Goal: Information Seeking & Learning: Learn about a topic

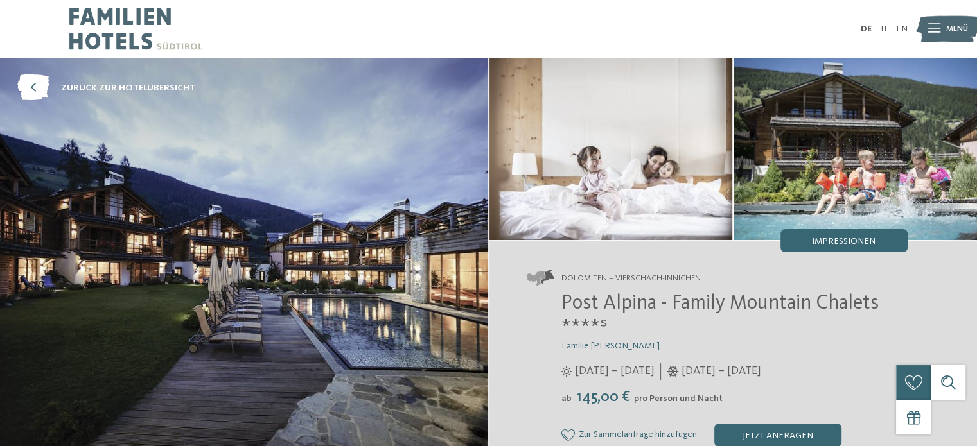
click at [876, 193] on img at bounding box center [855, 149] width 243 height 182
click at [837, 247] on div "Impressionen" at bounding box center [844, 240] width 127 height 23
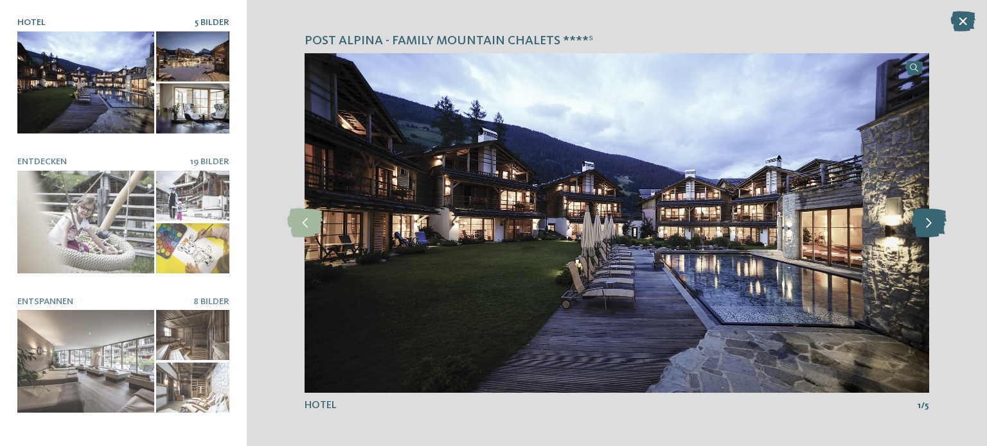
click at [925, 227] on icon at bounding box center [928, 223] width 35 height 29
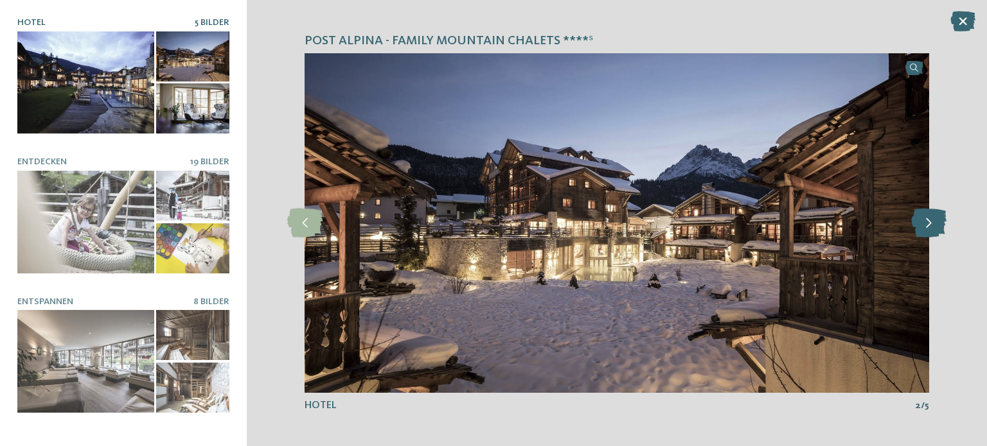
click at [925, 227] on icon at bounding box center [928, 223] width 35 height 29
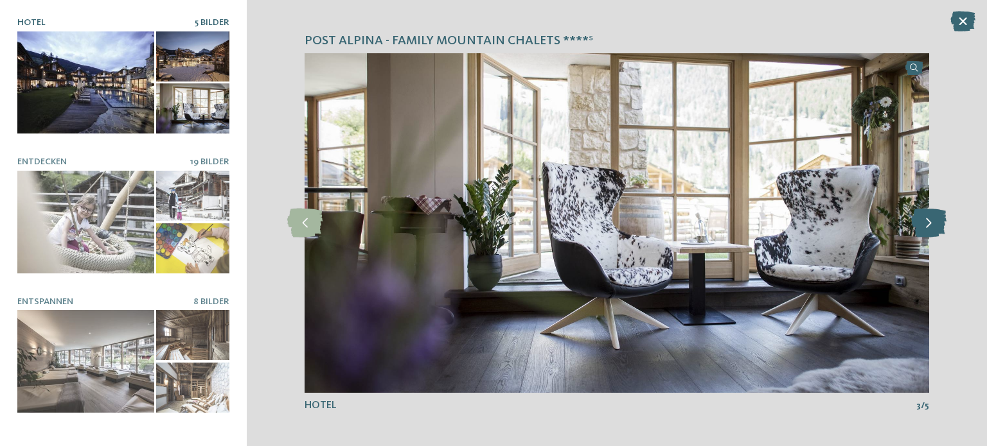
click at [925, 227] on icon at bounding box center [928, 223] width 35 height 29
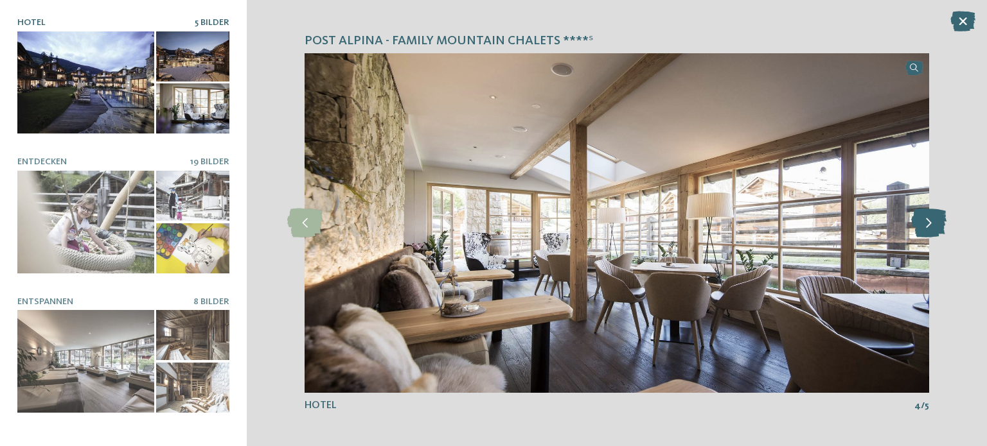
click at [925, 227] on icon at bounding box center [928, 223] width 35 height 29
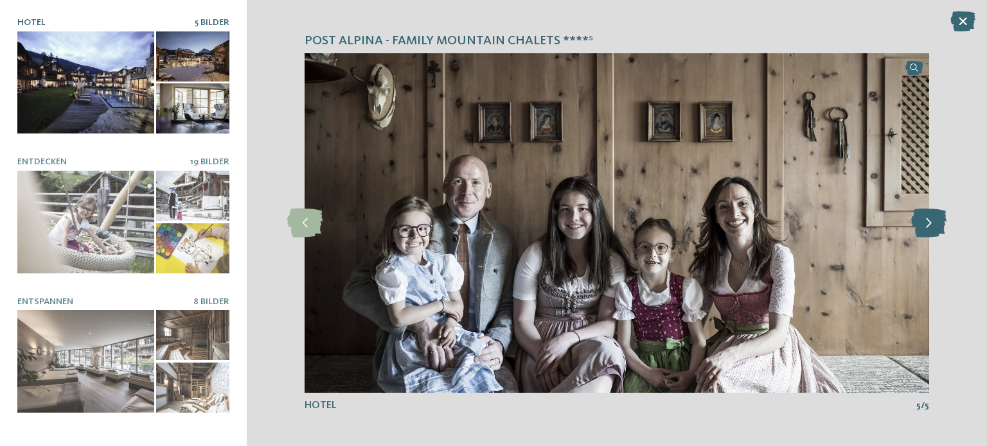
click at [925, 227] on icon at bounding box center [928, 223] width 35 height 29
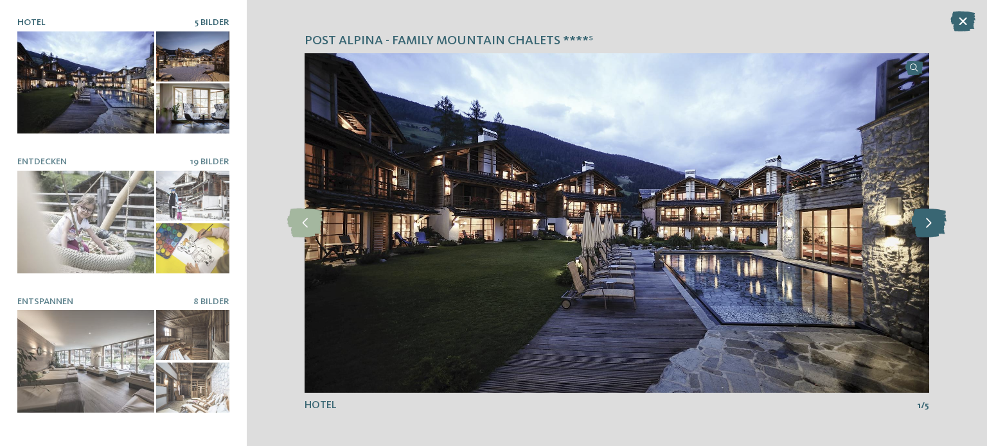
click at [925, 227] on icon at bounding box center [928, 223] width 35 height 29
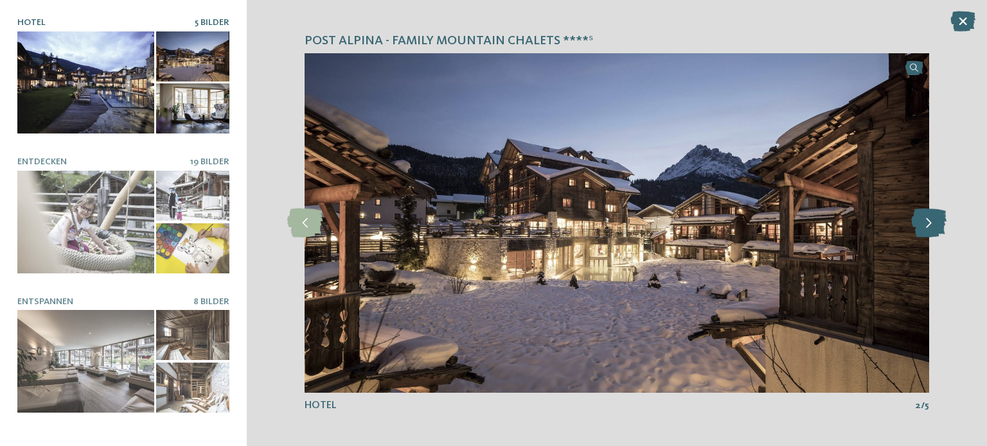
click at [925, 227] on icon at bounding box center [928, 223] width 35 height 29
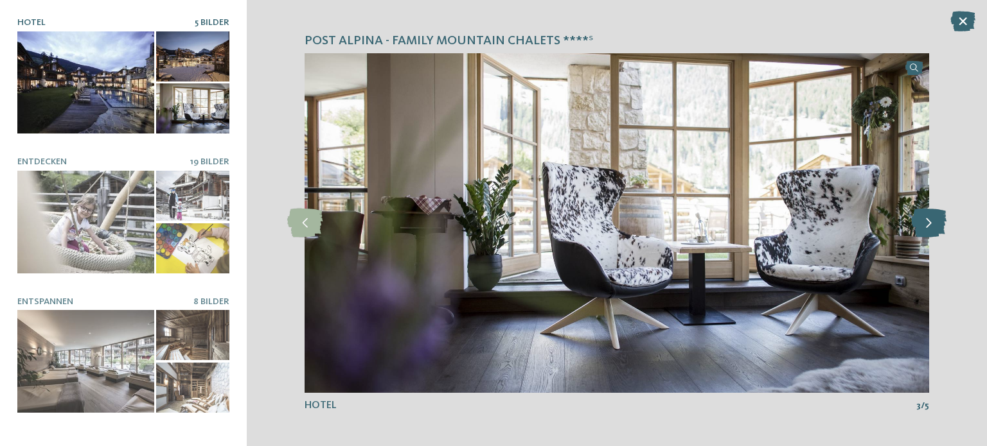
click at [925, 227] on icon at bounding box center [928, 223] width 35 height 29
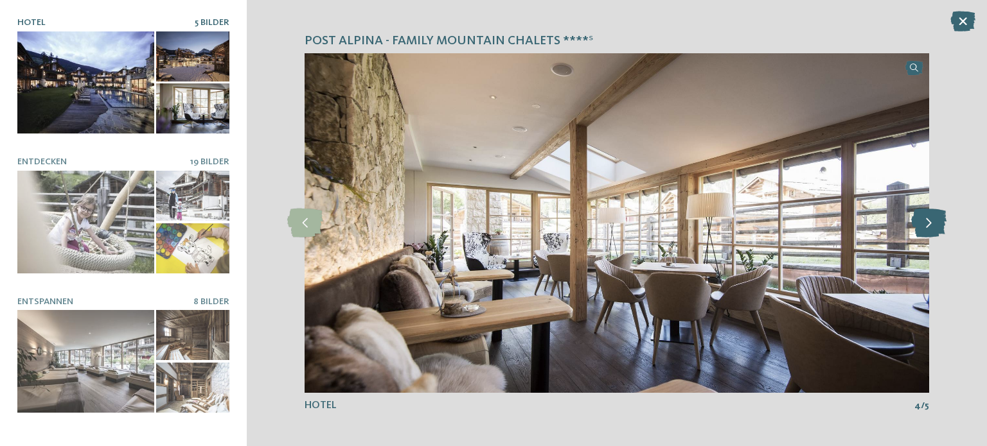
click at [925, 227] on icon at bounding box center [928, 223] width 35 height 29
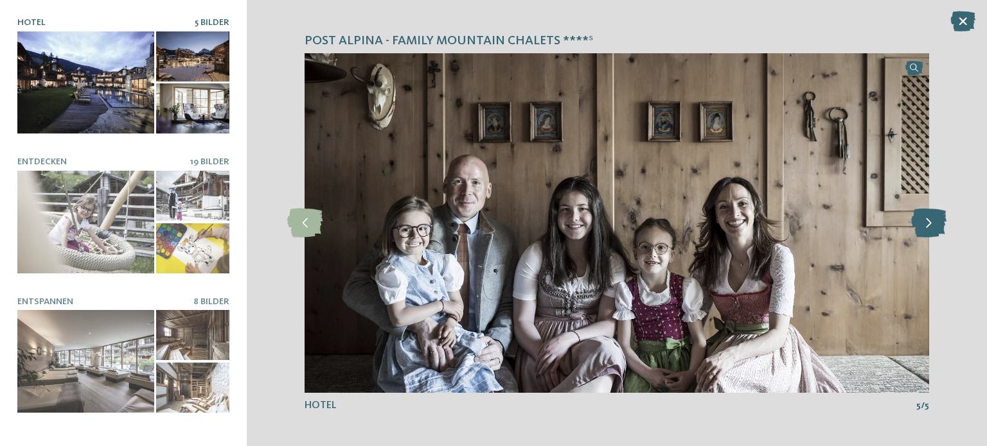
click at [925, 227] on icon at bounding box center [928, 223] width 35 height 29
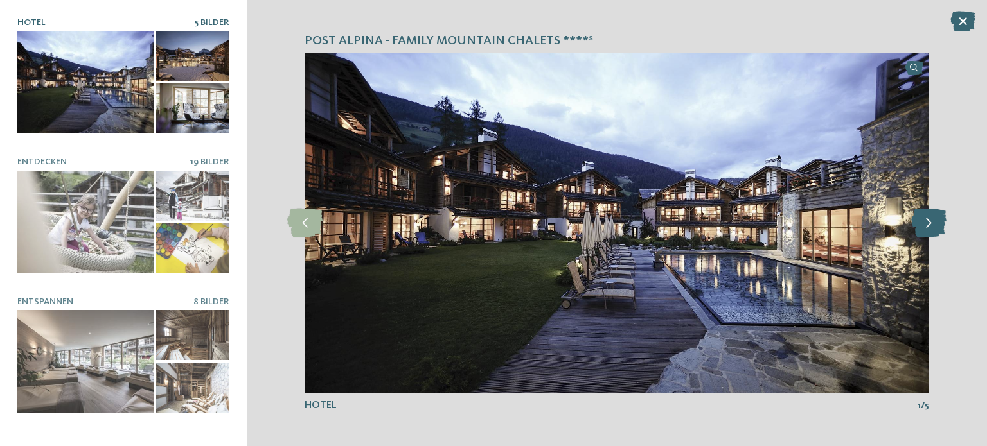
click at [925, 227] on icon at bounding box center [928, 223] width 35 height 29
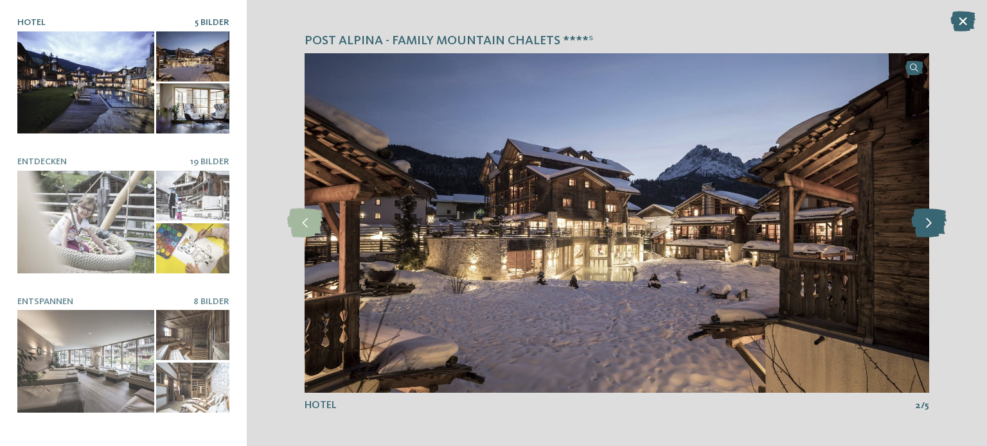
click at [925, 227] on icon at bounding box center [928, 223] width 35 height 29
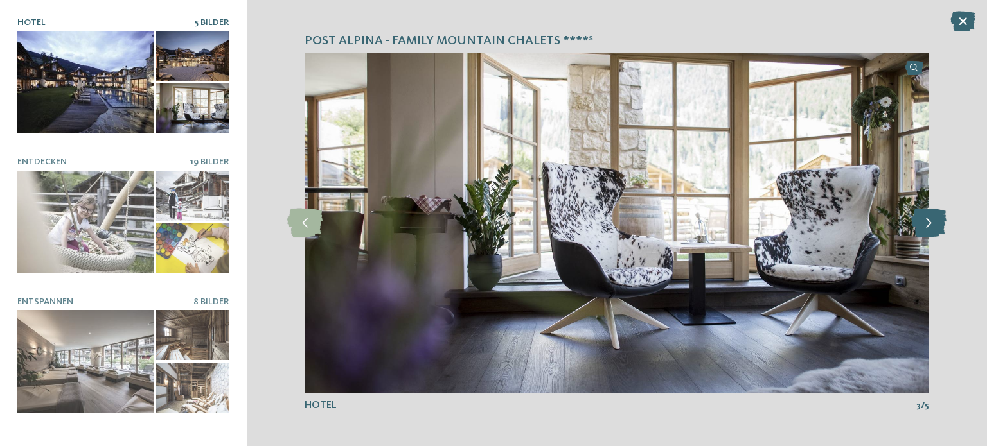
click at [925, 227] on icon at bounding box center [928, 223] width 35 height 29
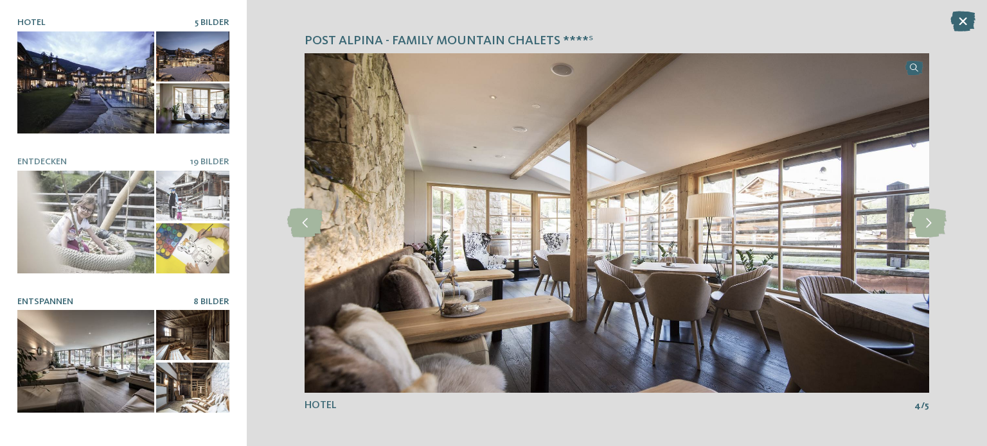
click at [190, 369] on div at bounding box center [192, 388] width 73 height 50
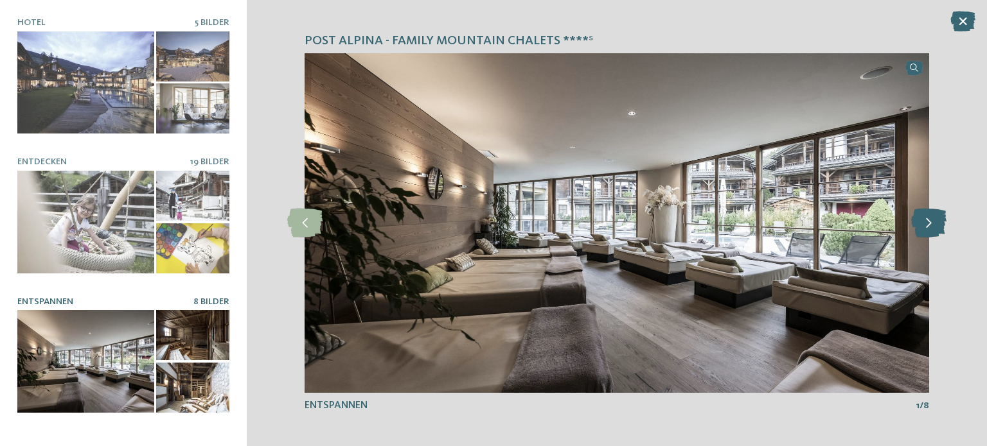
click at [924, 231] on icon at bounding box center [928, 223] width 35 height 29
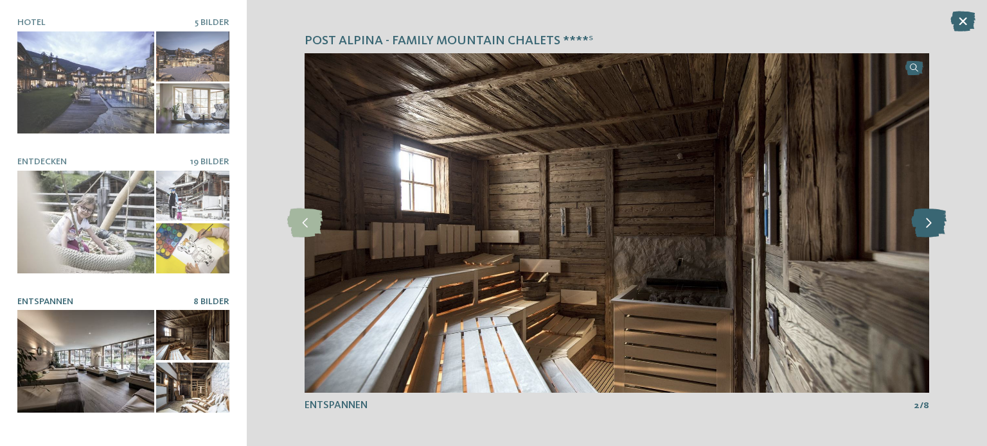
click at [924, 231] on icon at bounding box center [928, 223] width 35 height 29
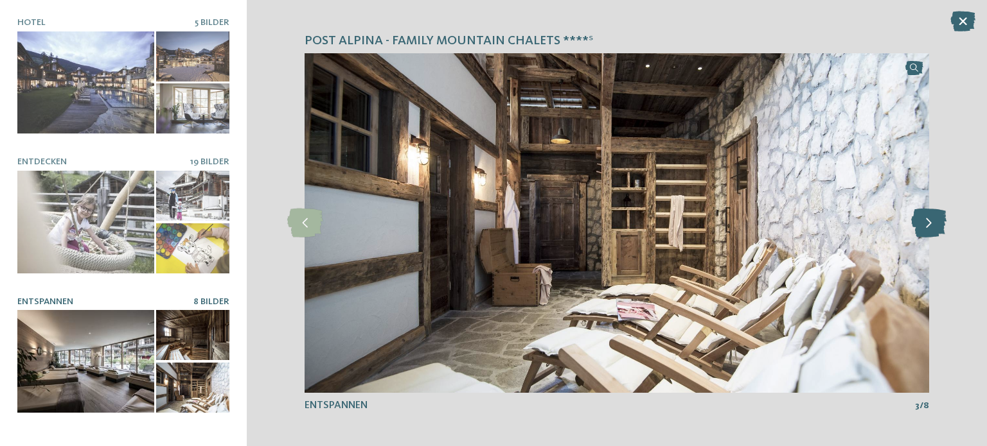
click at [924, 231] on icon at bounding box center [928, 223] width 35 height 29
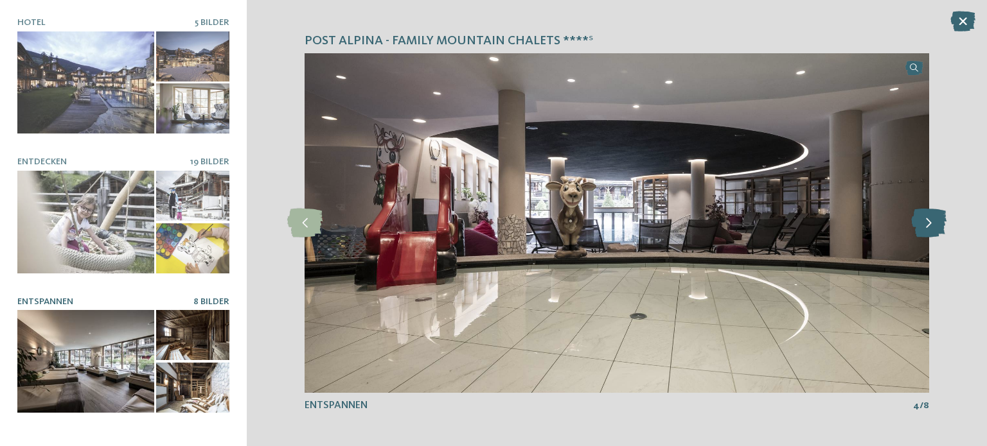
click at [924, 231] on icon at bounding box center [928, 223] width 35 height 29
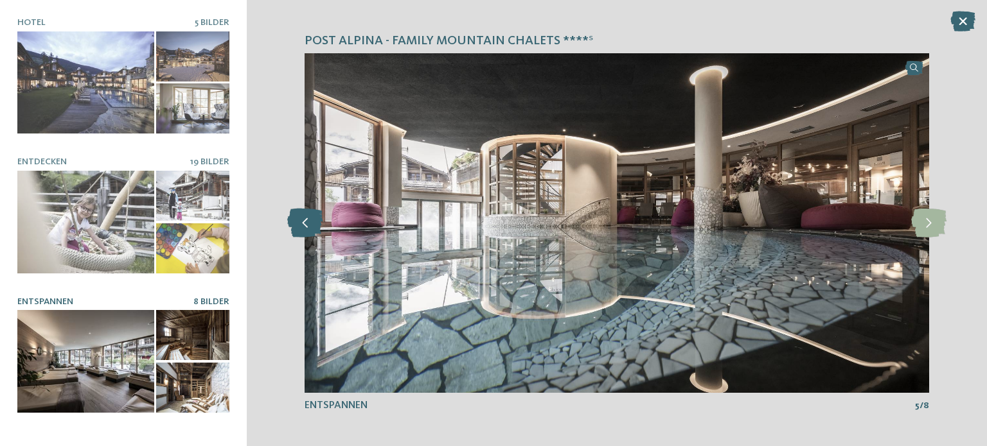
click at [304, 228] on icon at bounding box center [304, 223] width 35 height 29
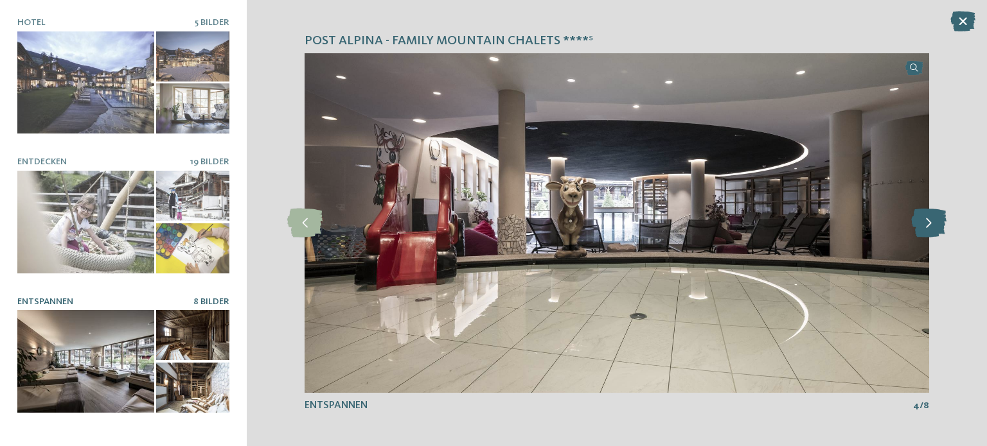
click at [926, 225] on icon at bounding box center [928, 223] width 35 height 29
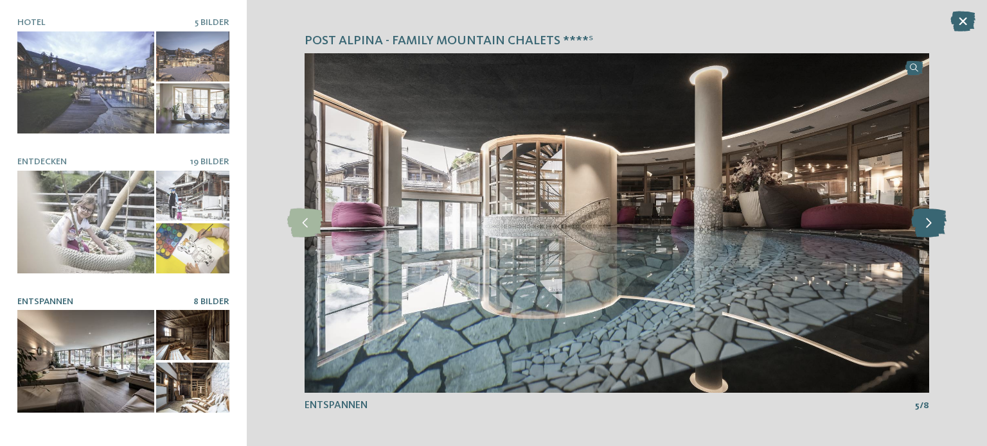
click at [926, 225] on icon at bounding box center [928, 223] width 35 height 29
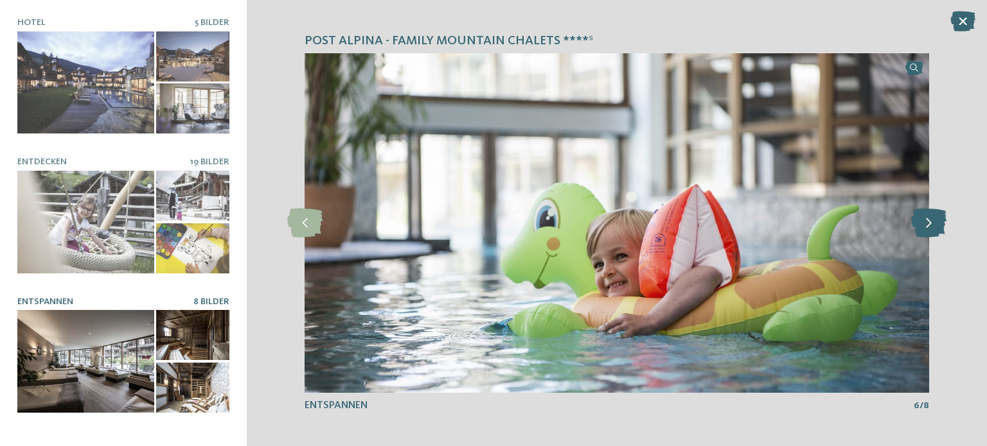
click at [926, 225] on icon at bounding box center [928, 223] width 35 height 29
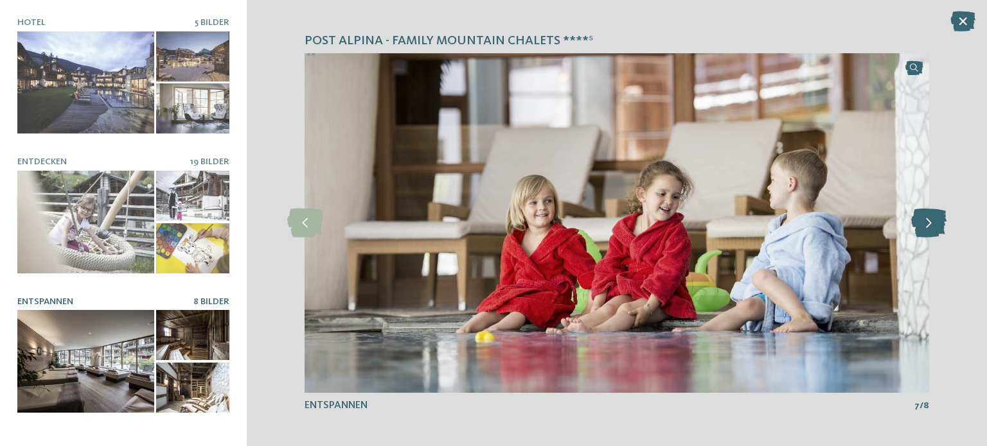
click at [926, 225] on icon at bounding box center [928, 223] width 35 height 29
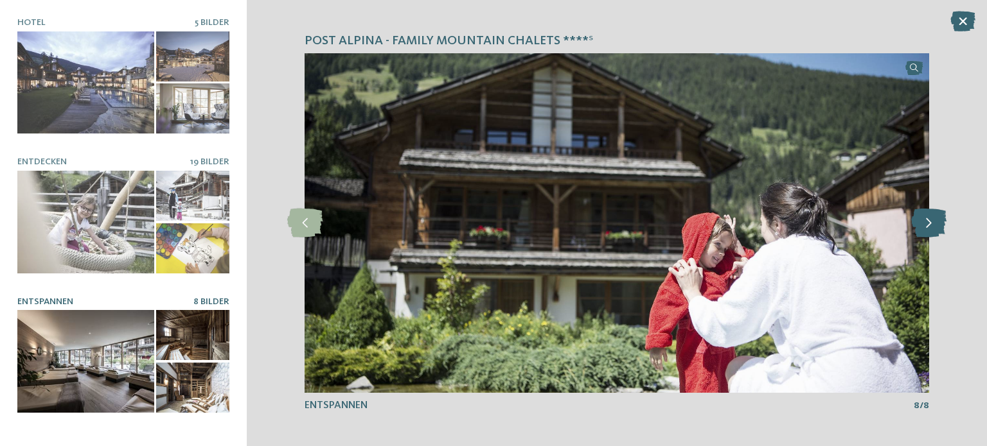
click at [926, 225] on icon at bounding box center [928, 223] width 35 height 29
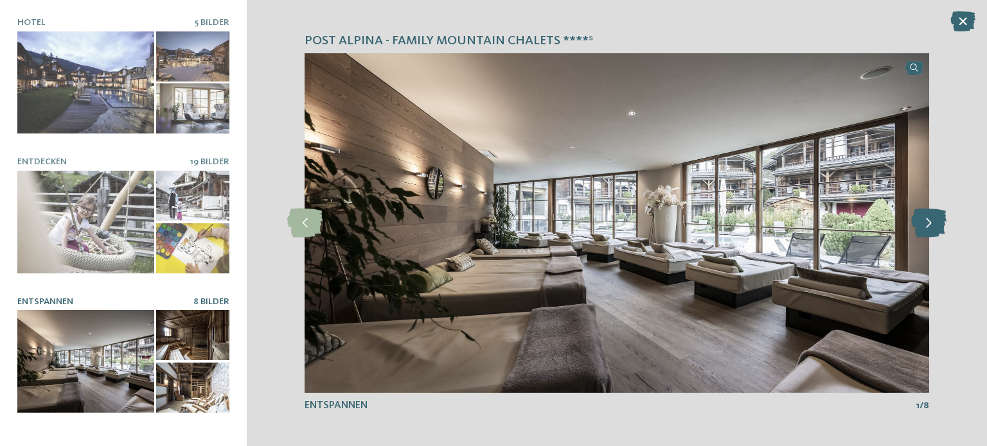
click at [926, 225] on icon at bounding box center [928, 223] width 35 height 29
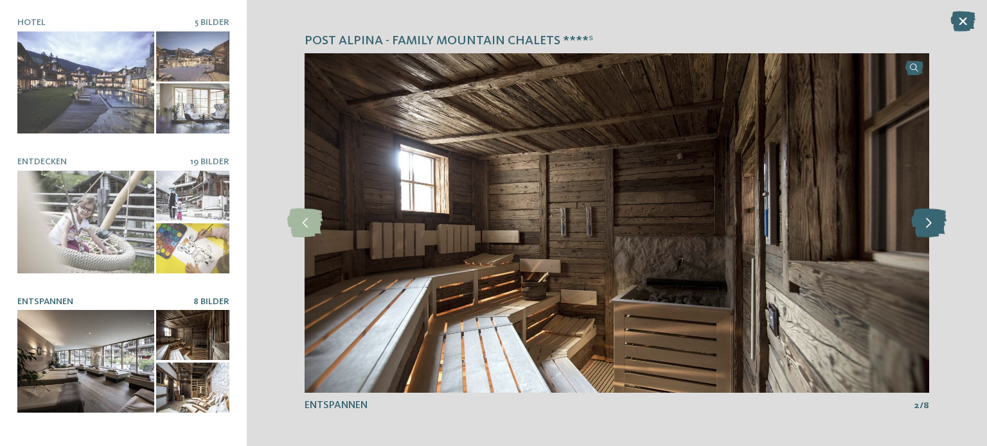
click at [926, 225] on icon at bounding box center [928, 223] width 35 height 29
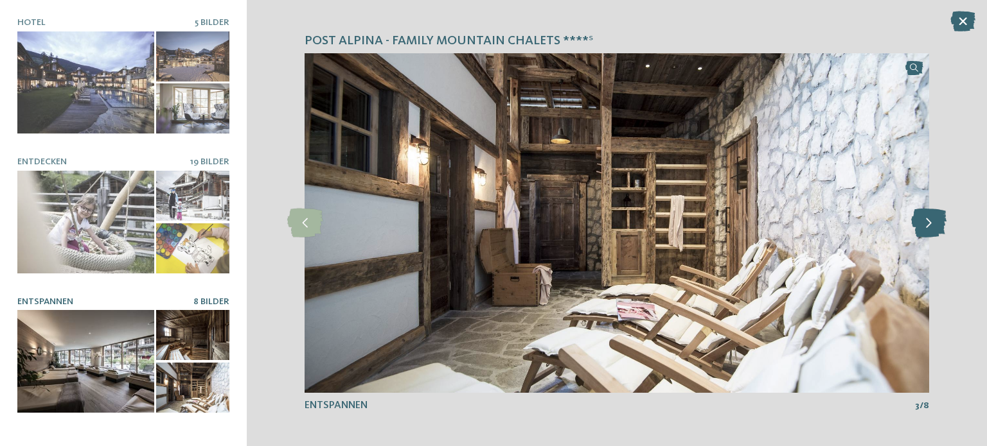
click at [926, 225] on icon at bounding box center [928, 223] width 35 height 29
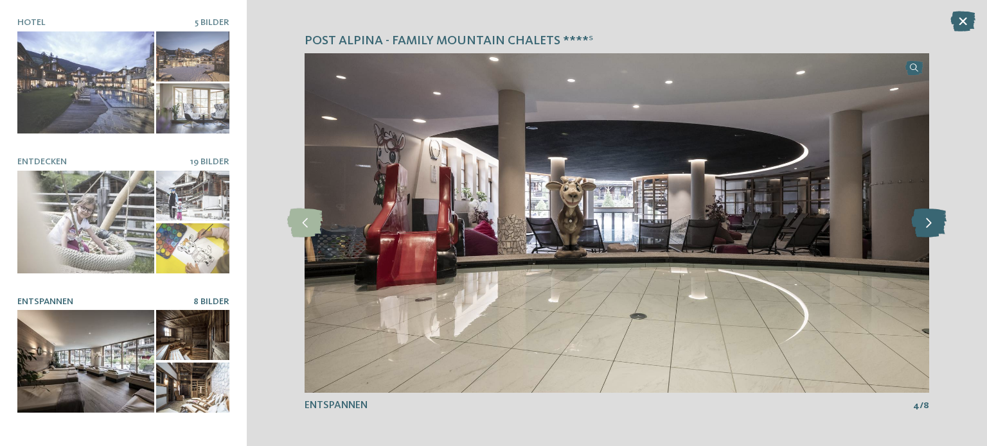
click at [926, 225] on icon at bounding box center [928, 223] width 35 height 29
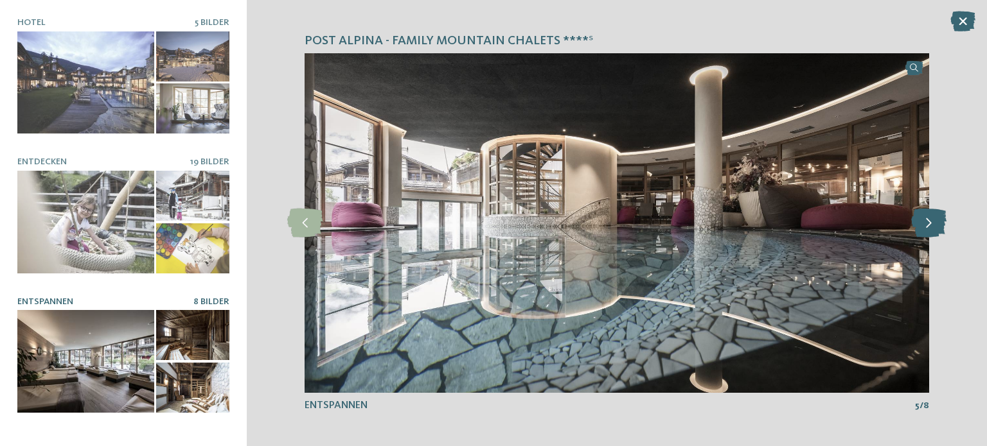
click at [926, 225] on icon at bounding box center [928, 223] width 35 height 29
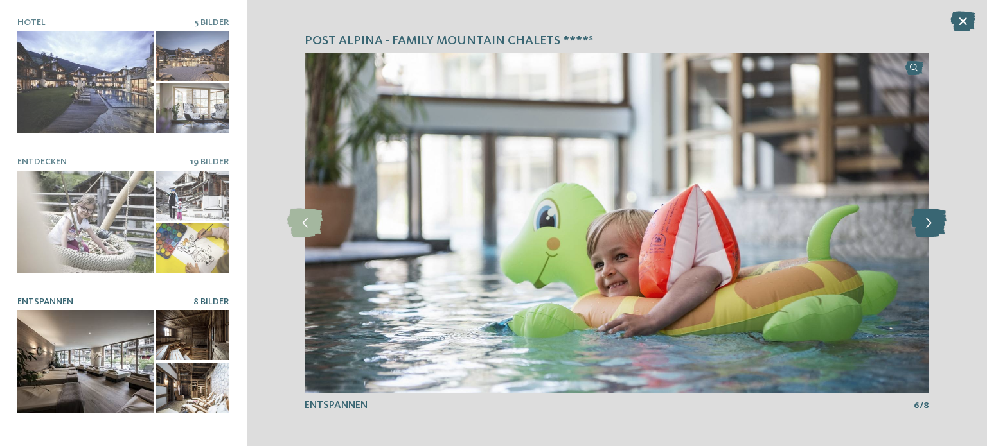
click at [926, 225] on icon at bounding box center [928, 223] width 35 height 29
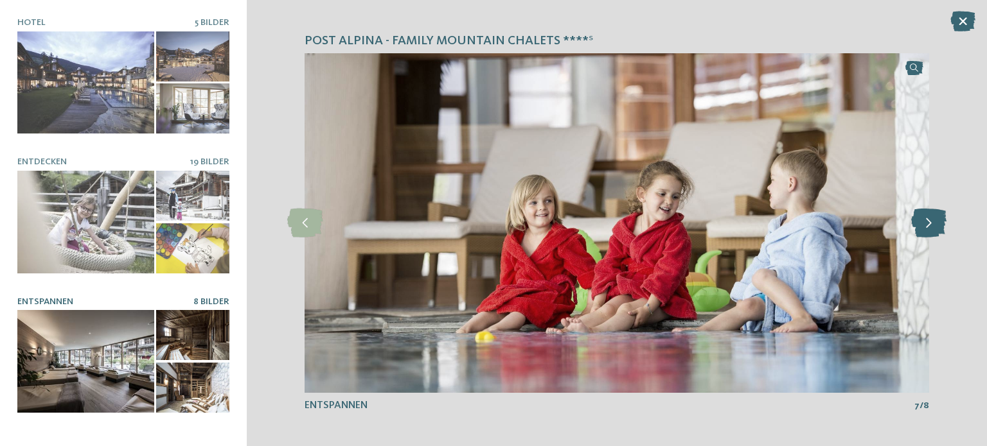
click at [926, 225] on icon at bounding box center [928, 223] width 35 height 29
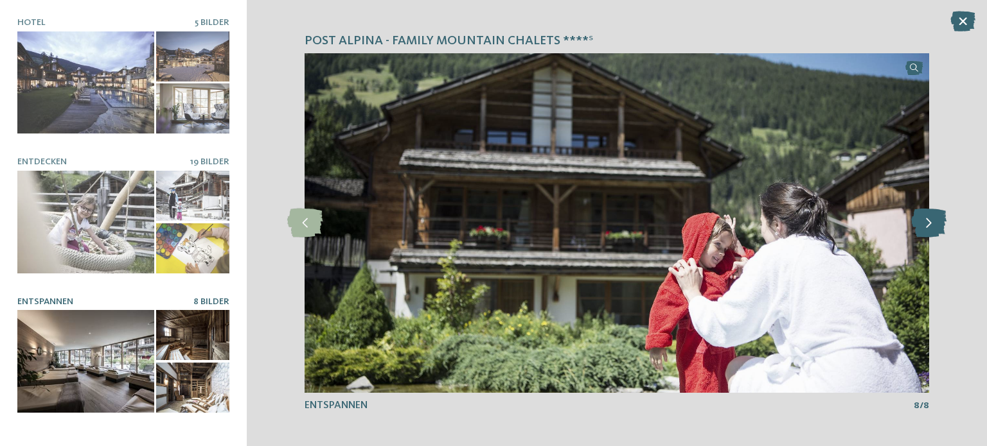
click at [926, 225] on icon at bounding box center [928, 223] width 35 height 29
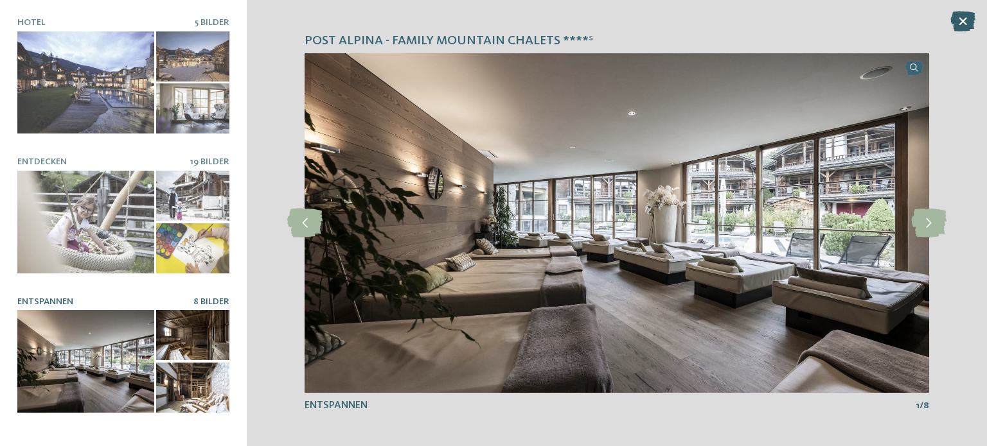
click at [961, 22] on icon at bounding box center [962, 21] width 25 height 21
